Goal: Information Seeking & Learning: Check status

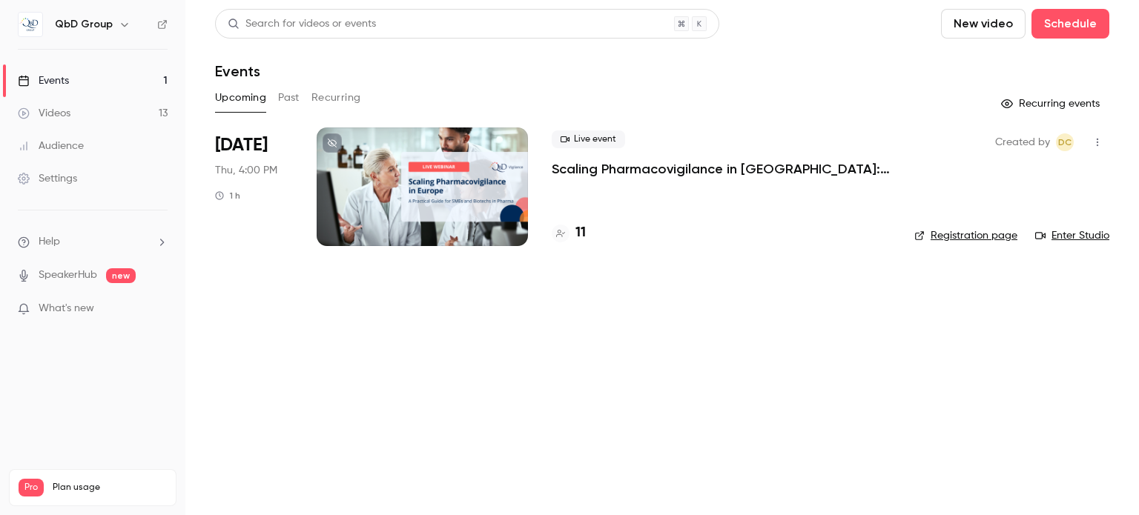
click at [91, 20] on h6 "QbD Group" at bounding box center [84, 24] width 58 height 15
click at [116, 27] on button "button" at bounding box center [125, 25] width 18 height 18
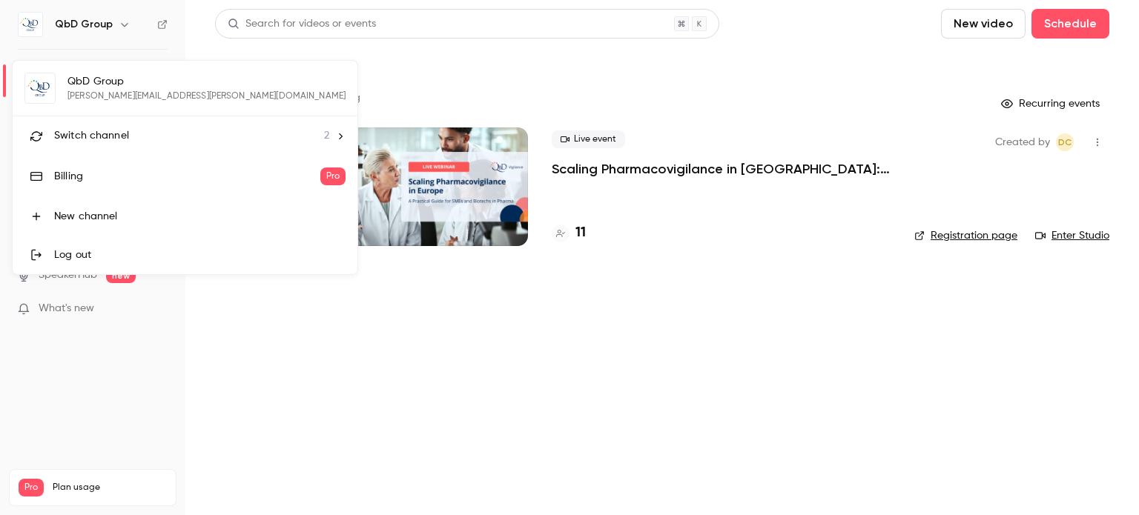
click at [100, 126] on li "Switch channel 2" at bounding box center [185, 135] width 345 height 39
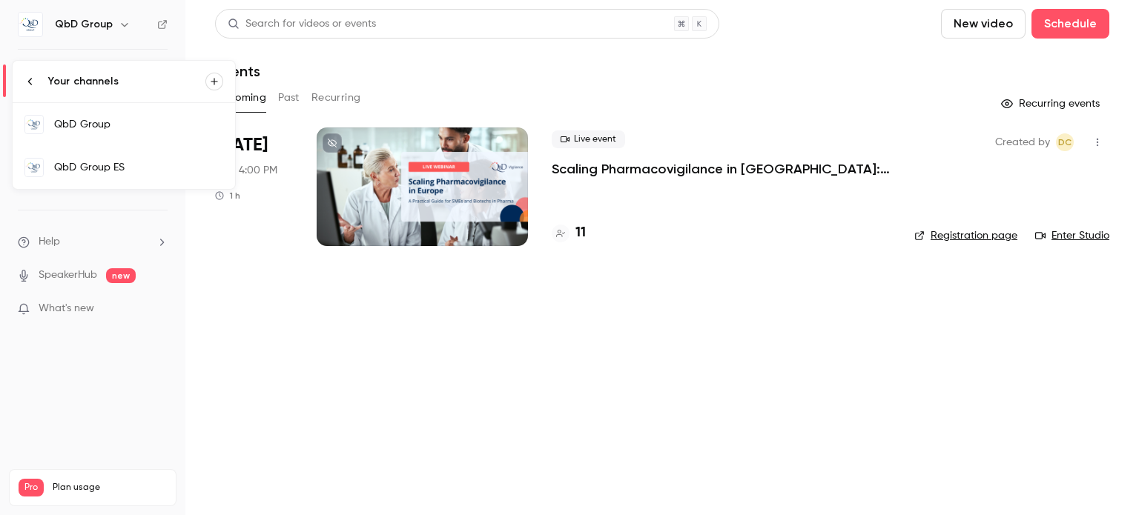
click at [133, 165] on div "QbD Group ES" at bounding box center [138, 167] width 169 height 15
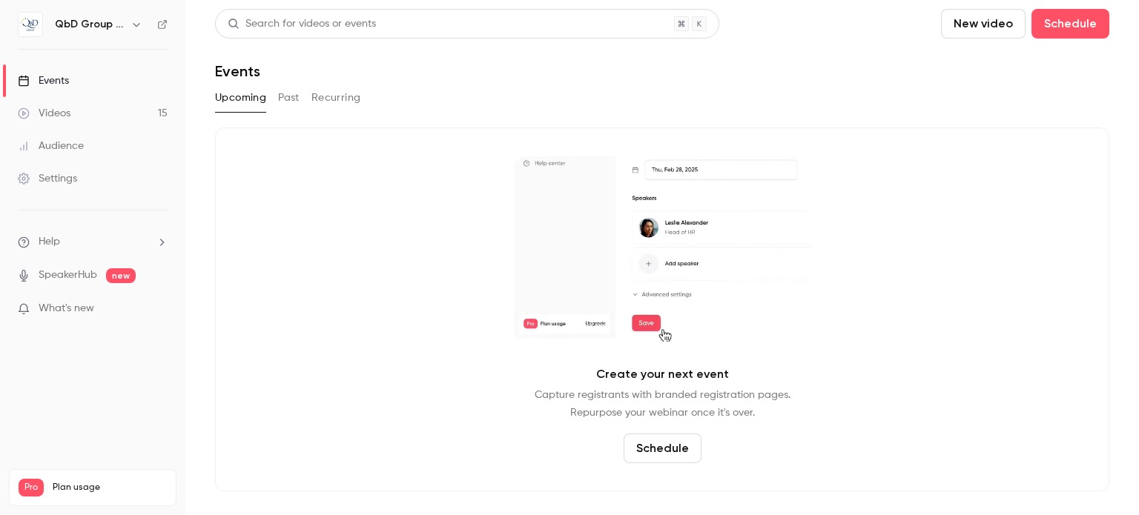
click at [293, 95] on button "Past" at bounding box center [289, 98] width 22 height 24
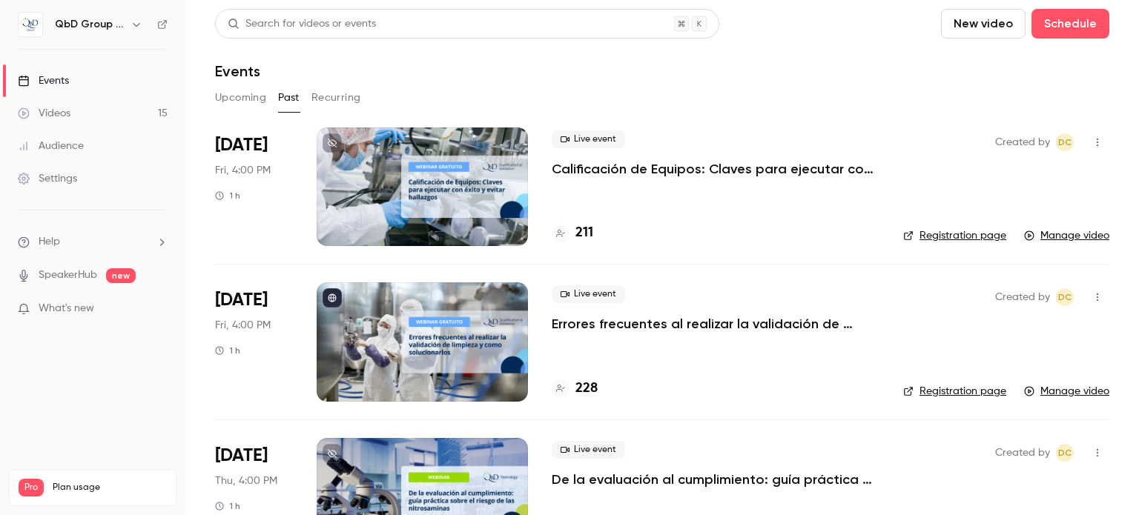
click at [779, 167] on p "Calificación de Equipos: Claves para ejecutar con éxito y evitar hallazgos" at bounding box center [716, 169] width 328 height 18
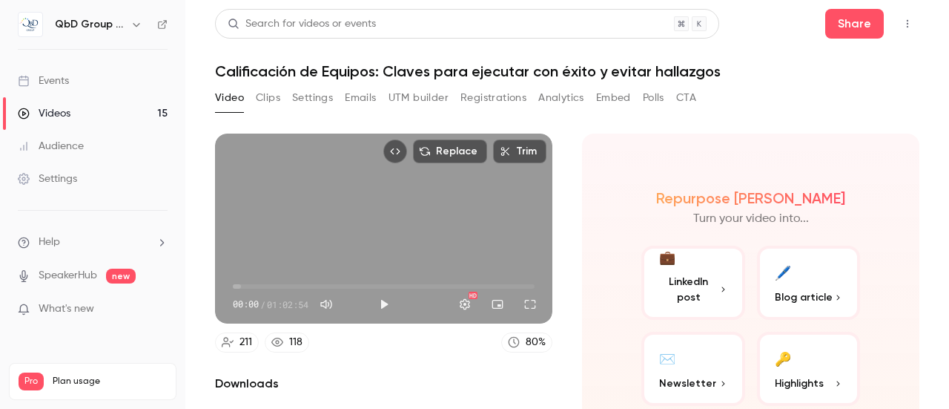
click at [586, 95] on div "Video Clips Settings Emails UTM builder Registrations Analytics Embed Polls CTA" at bounding box center [455, 98] width 481 height 24
click at [578, 94] on button "Analytics" at bounding box center [561, 98] width 46 height 24
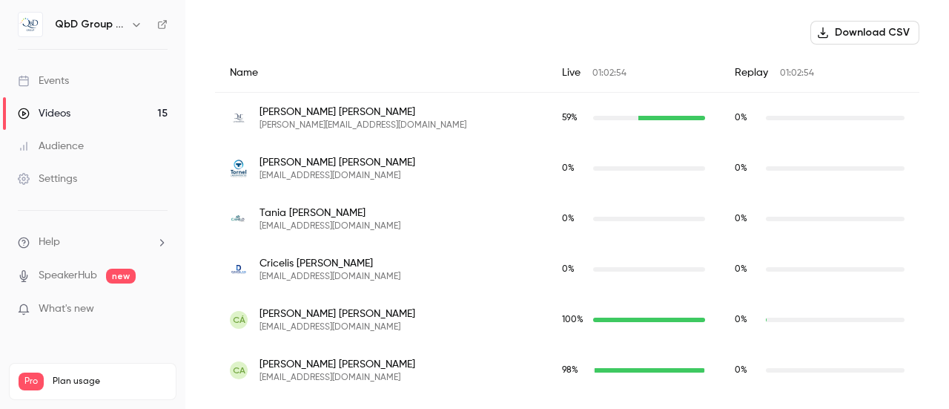
scroll to position [667, 0]
